Goal: Task Accomplishment & Management: Manage account settings

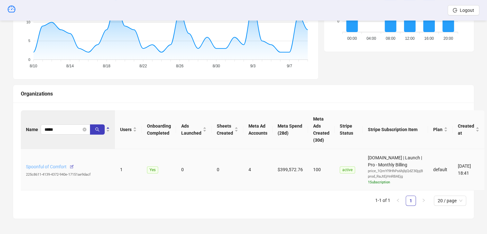
drag, startPoint x: 0, startPoint y: 0, endPoint x: 54, endPoint y: 165, distance: 173.2
click at [54, 165] on link "Spoonful of Comfort" at bounding box center [46, 166] width 41 height 5
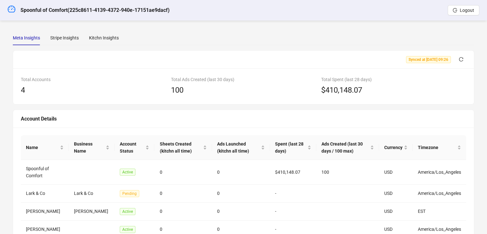
scroll to position [60, 0]
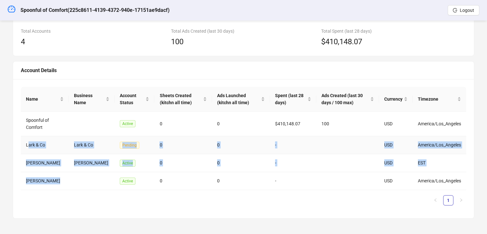
drag, startPoint x: 66, startPoint y: 181, endPoint x: 27, endPoint y: 132, distance: 62.2
click at [27, 132] on tbody "Spoonful of Comfort Active 0 0 $410,148.07 100 USD America/Los_Angeles Lark & C…" at bounding box center [244, 150] width 446 height 78
click at [61, 181] on td "[PERSON_NAME]" at bounding box center [45, 181] width 48 height 18
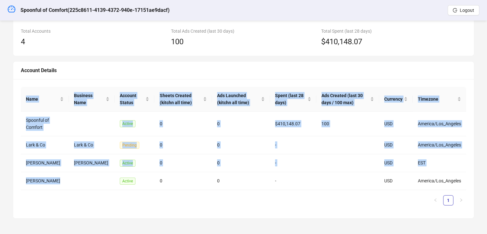
drag, startPoint x: 70, startPoint y: 181, endPoint x: 12, endPoint y: 126, distance: 80.5
click at [12, 126] on div "Meta Insights Stripe Insights Kitchn Insights Synced at [DATE] 09:26 Total Acco…" at bounding box center [243, 100] width 477 height 252
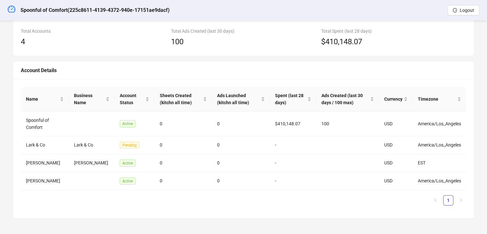
click at [205, 66] on div "Account Details" at bounding box center [244, 70] width 446 height 8
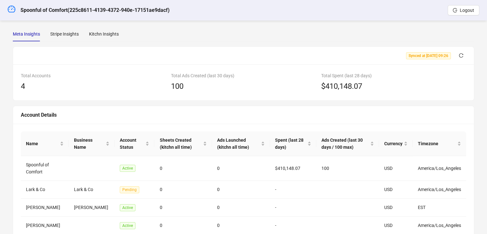
scroll to position [0, 0]
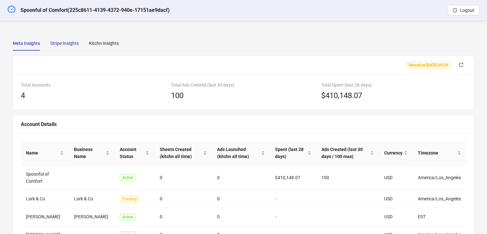
click at [55, 44] on div "Stripe Insights" at bounding box center [64, 43] width 29 height 7
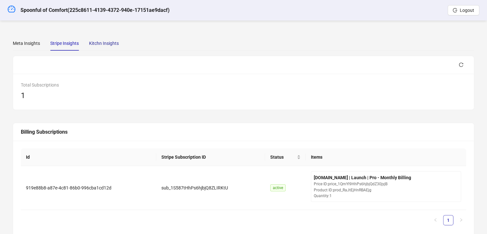
click at [96, 42] on div "Kitchn Insights" at bounding box center [104, 43] width 30 height 7
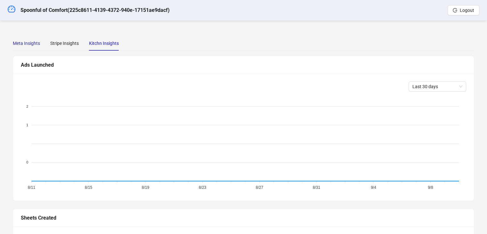
click at [35, 44] on div "Meta Insights" at bounding box center [26, 43] width 27 height 7
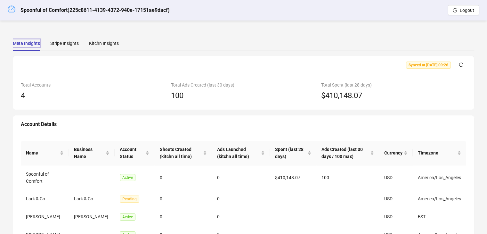
click at [8, 9] on icon "dashboard" at bounding box center [12, 9] width 8 height 8
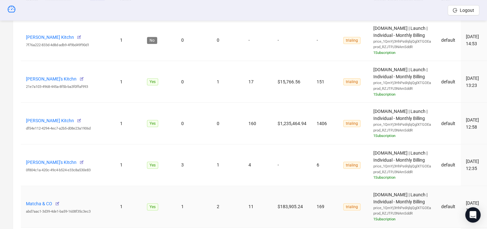
scroll to position [192, 0]
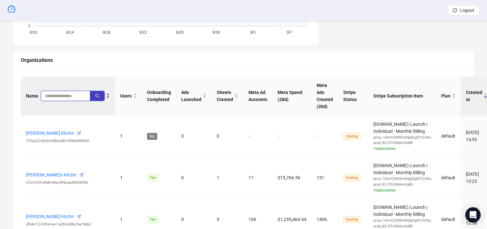
click at [60, 94] on input "search" at bounding box center [63, 95] width 37 height 7
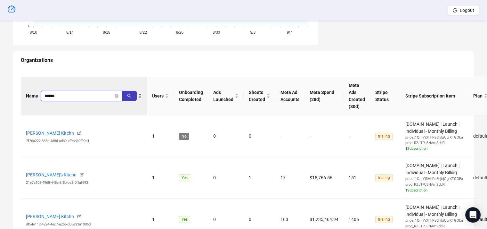
click at [74, 94] on input "******" at bounding box center [79, 95] width 69 height 7
click at [130, 97] on icon "search" at bounding box center [129, 96] width 4 height 4
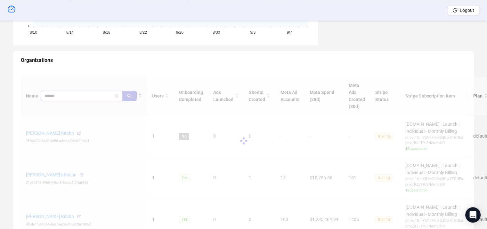
scroll to position [163, 0]
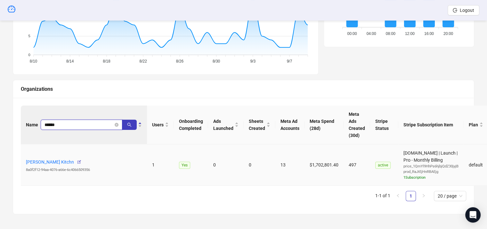
type input "******"
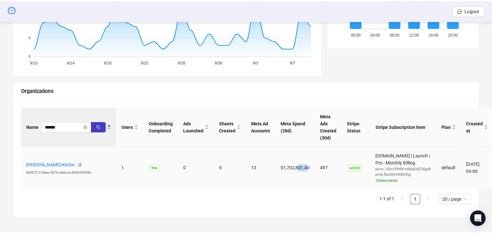
scroll to position [159, 0]
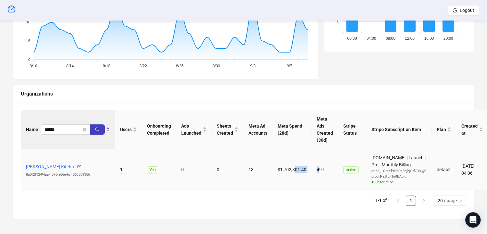
drag, startPoint x: 310, startPoint y: 165, endPoint x: 315, endPoint y: 166, distance: 5.8
click at [315, 166] on tr "[PERSON_NAME] Kitchn 8a0f2f12-94aa-4076-a66e-6c4066509356 1 Yes 0 0 13 $1,702,8…" at bounding box center [254, 170] width 467 height 42
click at [282, 169] on td "$1,702,801.40" at bounding box center [292, 170] width 39 height 42
drag, startPoint x: 276, startPoint y: 169, endPoint x: 283, endPoint y: 167, distance: 7.7
click at [283, 167] on td "$1,702,801.40" at bounding box center [292, 170] width 39 height 42
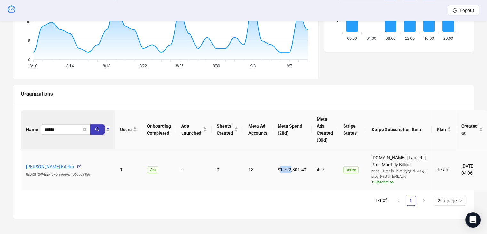
drag, startPoint x: 289, startPoint y: 167, endPoint x: 278, endPoint y: 168, distance: 10.6
click at [278, 168] on td "$1,702,801.40" at bounding box center [292, 170] width 39 height 42
click at [283, 153] on td "$1,702,801.40" at bounding box center [292, 170] width 39 height 42
click at [77, 164] on icon "button" at bounding box center [79, 166] width 4 height 4
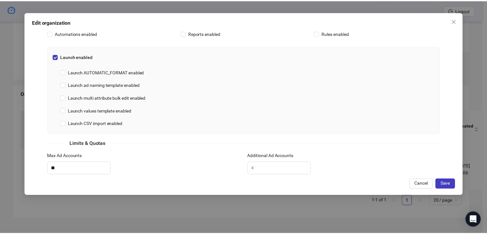
scroll to position [250, 0]
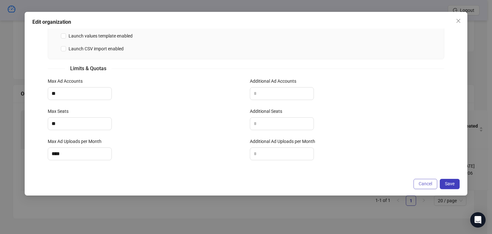
click at [416, 181] on button "Cancel" at bounding box center [426, 184] width 24 height 10
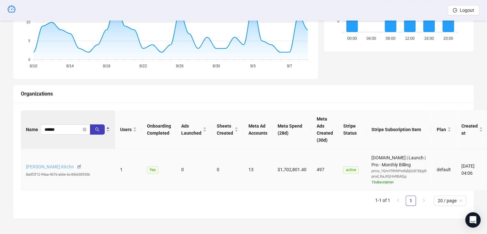
click at [54, 167] on link "[PERSON_NAME] Kitchn" at bounding box center [50, 166] width 48 height 5
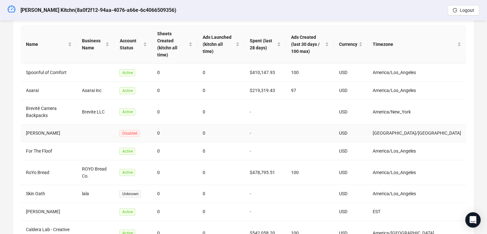
scroll to position [174, 0]
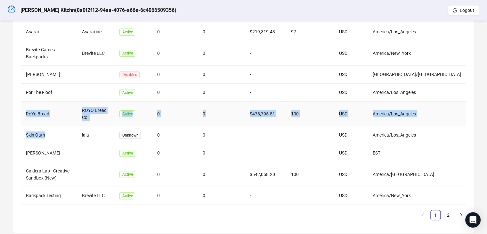
drag, startPoint x: 67, startPoint y: 123, endPoint x: 25, endPoint y: 93, distance: 51.8
click at [25, 93] on tbody "Spoonful of Comfort Active 0 0 $410,147.93 100 USD America/Los_Angeles Asarai A…" at bounding box center [244, 105] width 446 height 200
click at [47, 102] on td "RoYo Bread" at bounding box center [49, 114] width 56 height 25
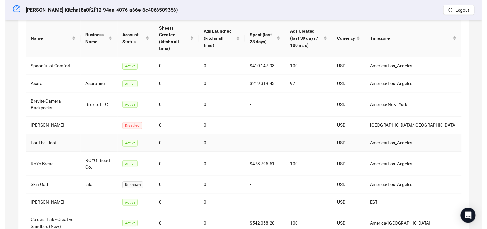
scroll to position [110, 0]
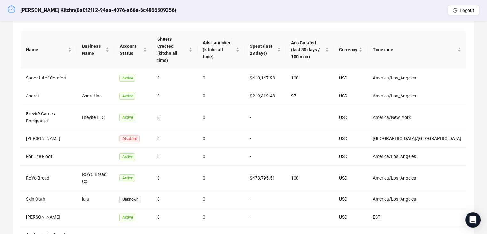
click at [13, 13] on link at bounding box center [12, 10] width 8 height 20
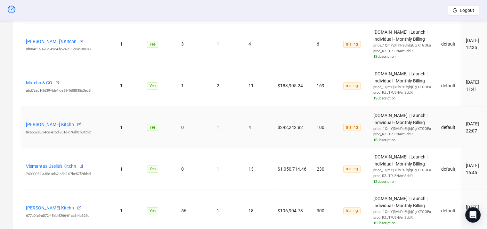
scroll to position [430, 0]
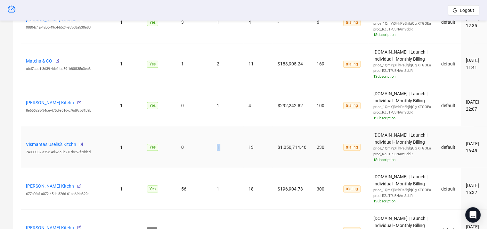
drag, startPoint x: 246, startPoint y: 148, endPoint x: 213, endPoint y: 147, distance: 33.0
click at [213, 147] on tr "Vismantas Uselis's Kitchn 74000952-a35e-4d62-a3b2-07be57f2ddcd 1 Yes 0 1 13 $1,…" at bounding box center [257, 147] width 472 height 42
click at [227, 150] on td "1" at bounding box center [228, 147] width 32 height 42
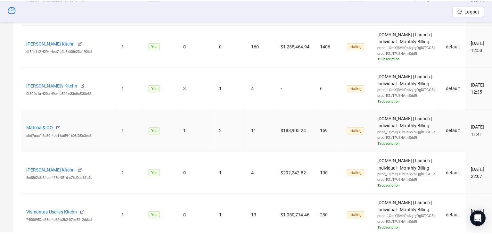
scroll to position [495, 0]
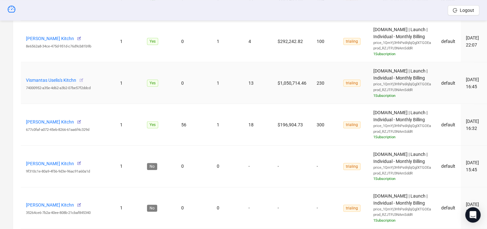
click at [82, 80] on icon "button" at bounding box center [81, 80] width 4 height 4
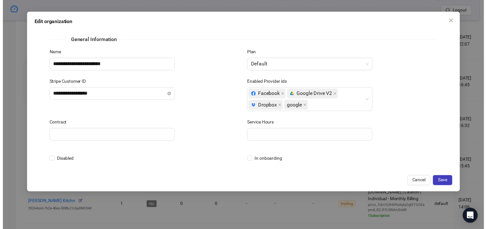
scroll to position [0, 0]
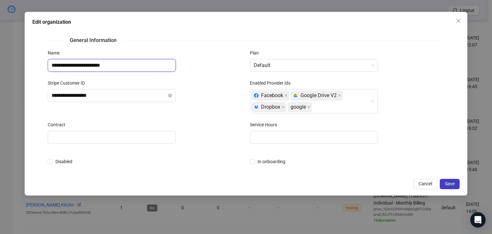
click at [129, 68] on input "**********" at bounding box center [112, 65] width 128 height 13
drag, startPoint x: 111, startPoint y: 65, endPoint x: 40, endPoint y: 65, distance: 71.4
click at [40, 65] on div "**********" at bounding box center [245, 102] width 427 height 146
click at [63, 65] on input "**********" at bounding box center [112, 65] width 128 height 13
click at [92, 66] on input "**********" at bounding box center [112, 65] width 128 height 13
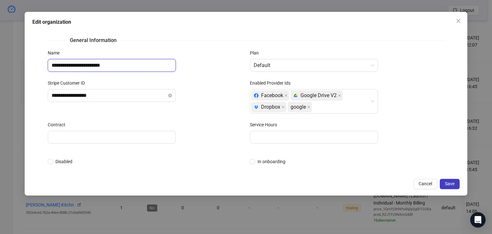
drag, startPoint x: 90, startPoint y: 66, endPoint x: 42, endPoint y: 69, distance: 47.8
click at [42, 69] on div "**********" at bounding box center [245, 102] width 427 height 146
click at [425, 184] on span "Cancel" at bounding box center [425, 183] width 13 height 5
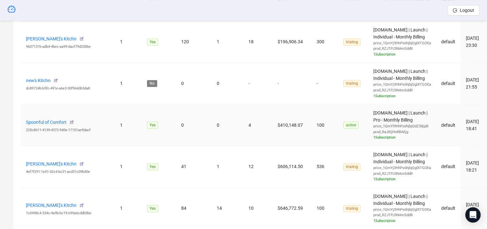
scroll to position [879, 0]
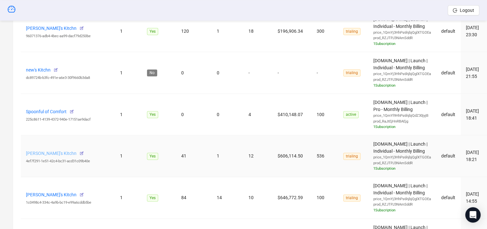
click at [64, 151] on link "[PERSON_NAME]'s Kitchn" at bounding box center [51, 153] width 51 height 5
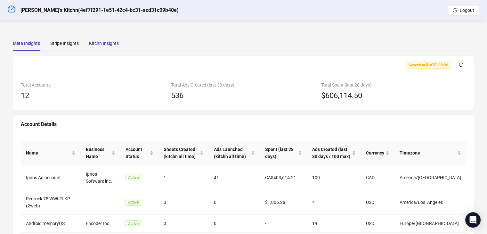
click at [100, 46] on div "Kitchn Insights" at bounding box center [104, 43] width 30 height 7
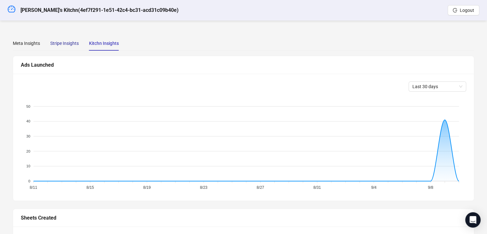
click at [66, 44] on div "Stripe Insights" at bounding box center [64, 43] width 29 height 7
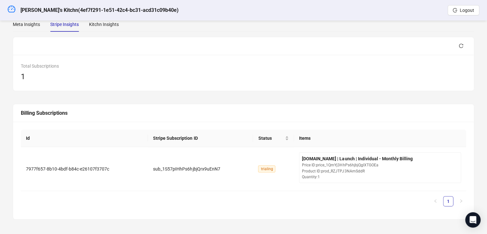
scroll to position [19, 0]
click at [26, 27] on div "Meta Insights" at bounding box center [26, 23] width 27 height 7
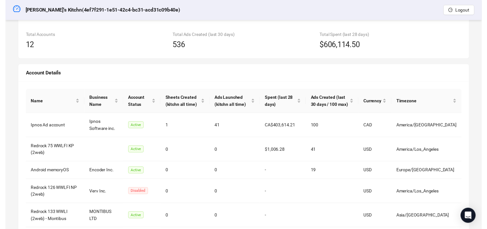
scroll to position [0, 0]
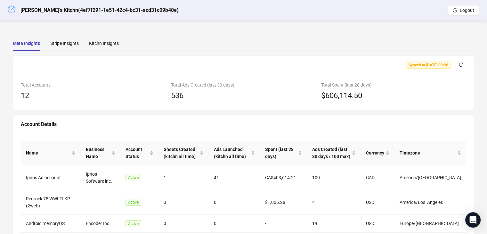
click at [10, 10] on icon "dashboard" at bounding box center [12, 9] width 8 height 8
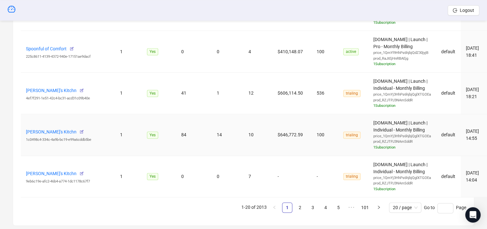
scroll to position [952, 0]
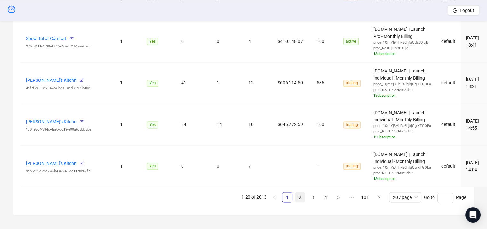
click at [299, 195] on link "2" at bounding box center [300, 197] width 10 height 10
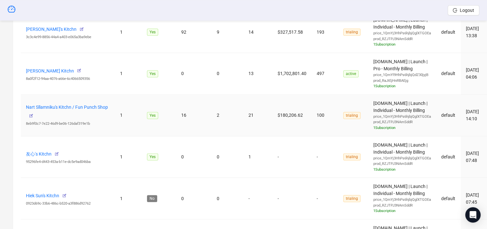
scroll to position [577, 0]
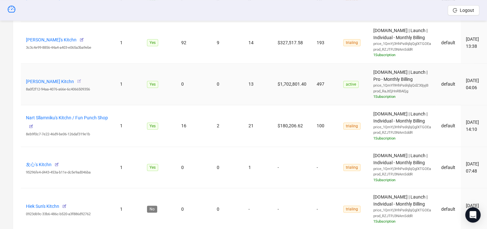
click at [77, 80] on icon "button" at bounding box center [79, 81] width 4 height 4
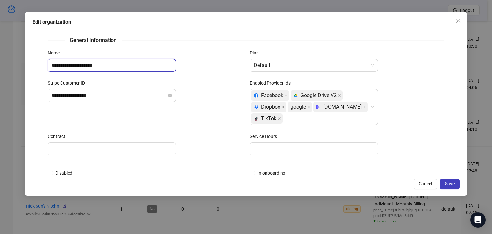
click at [111, 62] on input "**********" at bounding box center [112, 65] width 128 height 13
type input "**********"
click at [448, 181] on span "Save" at bounding box center [450, 183] width 10 height 5
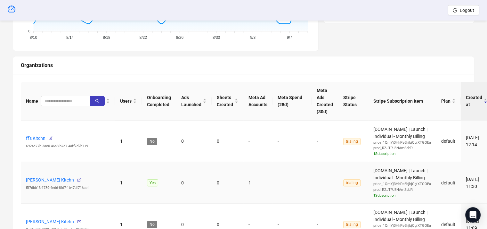
scroll to position [192, 0]
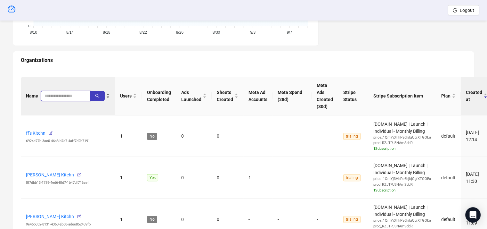
click at [64, 96] on input "search" at bounding box center [63, 95] width 37 height 7
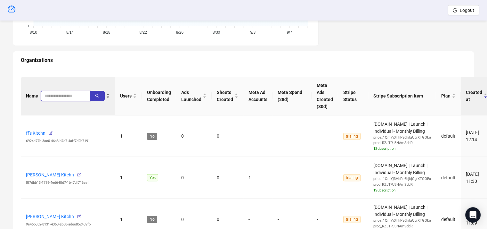
click at [64, 92] on input "search" at bounding box center [63, 95] width 37 height 7
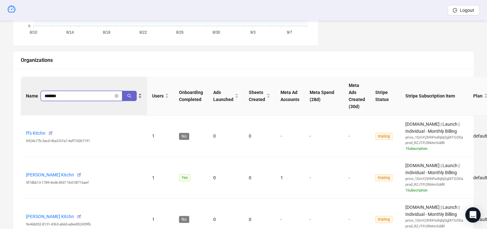
click at [130, 94] on icon "search" at bounding box center [129, 96] width 4 height 4
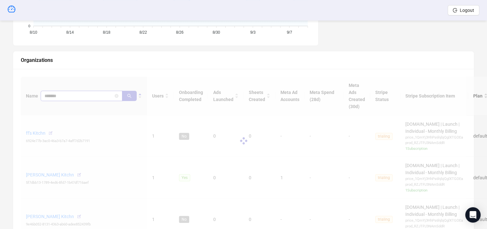
scroll to position [163, 0]
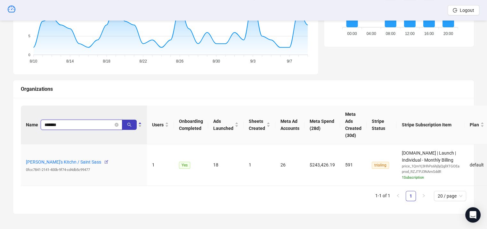
type input "*******"
